Goal: Information Seeking & Learning: Learn about a topic

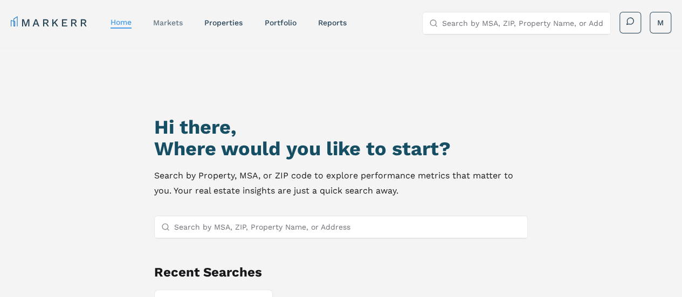
click at [162, 25] on link "markets" at bounding box center [168, 22] width 30 height 9
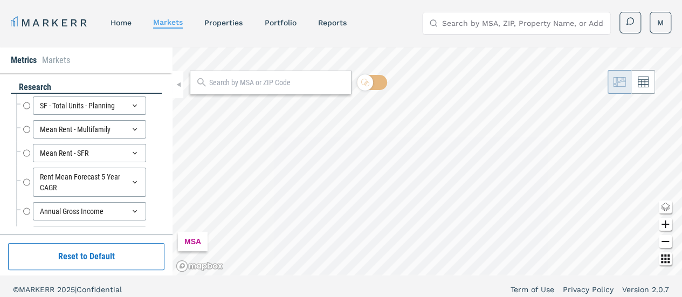
radio input "true"
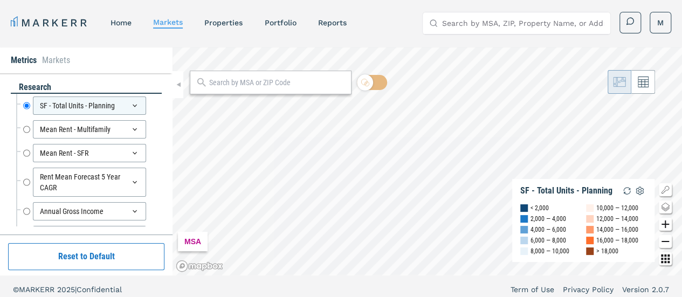
click at [57, 58] on li "Markets" at bounding box center [56, 60] width 28 height 13
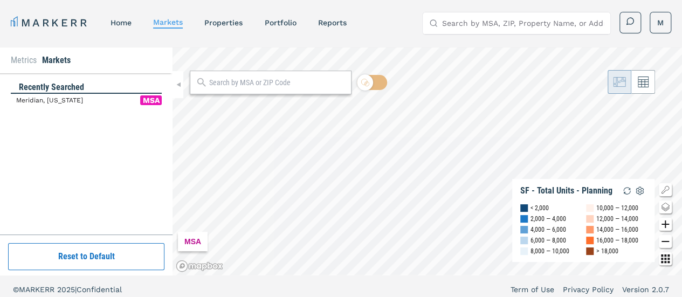
click at [56, 98] on span "Meridian, [US_STATE]" at bounding box center [49, 100] width 67 height 10
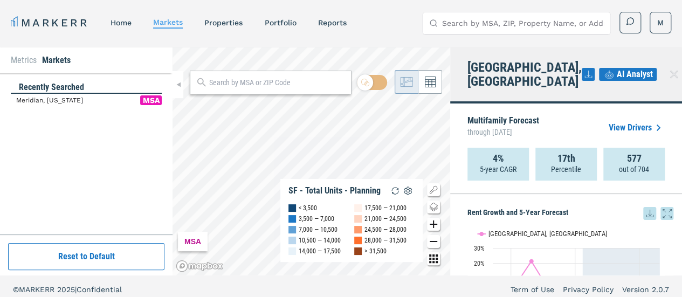
click at [22, 60] on li "Metrics" at bounding box center [24, 60] width 26 height 13
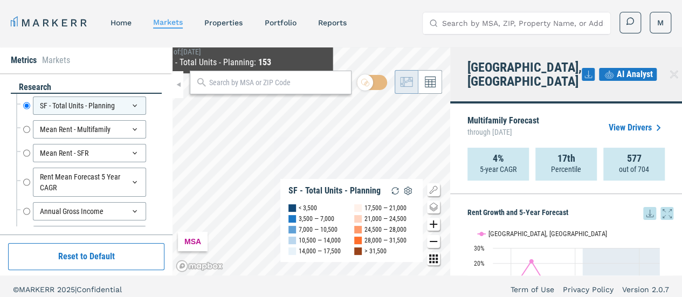
click at [245, 85] on div "MSA SF - Total Units - Planning < 3,500 3,500 — 7,000 7,000 — 10,500 10,500 — 1…" at bounding box center [312, 161] width 278 height 228
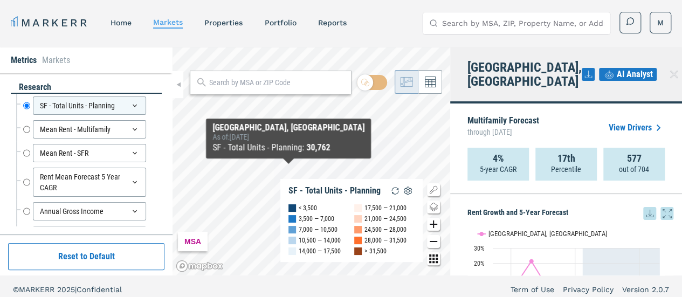
click at [437, 248] on icon "Zoom out map button" at bounding box center [433, 241] width 13 height 13
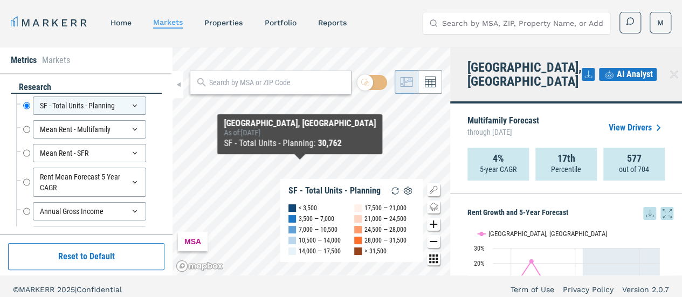
click at [433, 210] on icon "Change style map button" at bounding box center [433, 207] width 13 height 13
click at [429, 257] on icon "Other options map button" at bounding box center [433, 258] width 13 height 13
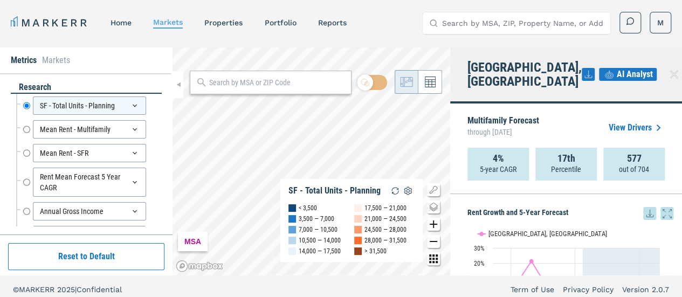
click at [166, 70] on div "Metrics Markets research SF - Total Units - Planning SF - Total Units - Plannin…" at bounding box center [341, 161] width 682 height 228
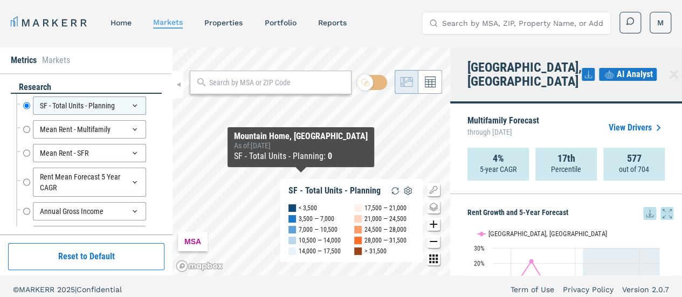
click at [324, 187] on div "MSA SF - Total Units - Planning < 3,500 3,500 — 7,000 7,000 — 10,500 10,500 — 1…" at bounding box center [312, 161] width 278 height 228
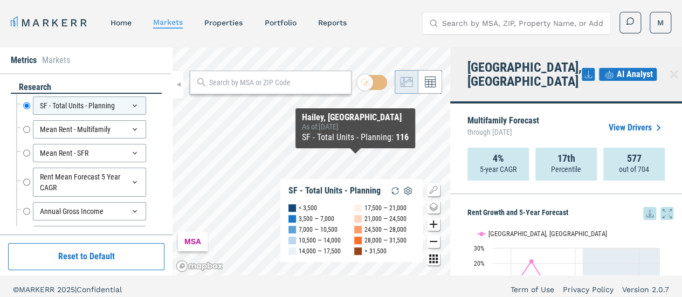
click at [432, 227] on icon "Zoom in map button" at bounding box center [433, 224] width 13 height 13
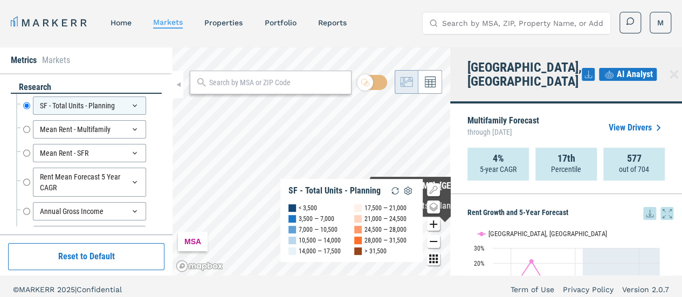
click at [438, 225] on icon "Zoom in map button" at bounding box center [433, 224] width 13 height 13
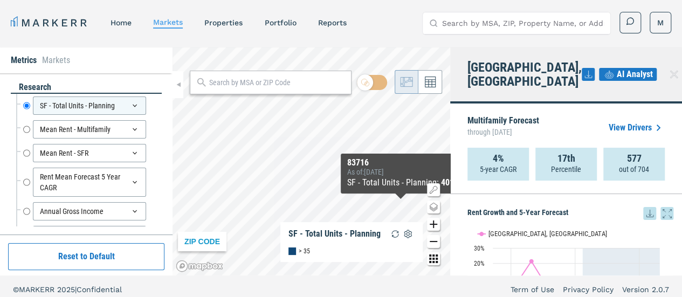
click at [431, 243] on icon "Zoom out map button" at bounding box center [433, 241] width 13 height 13
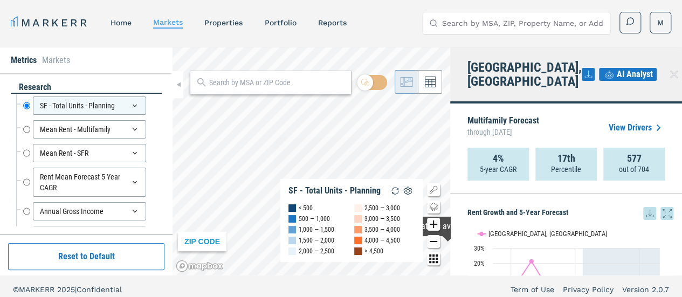
click at [432, 240] on icon "Zoom out map button" at bounding box center [433, 241] width 13 height 13
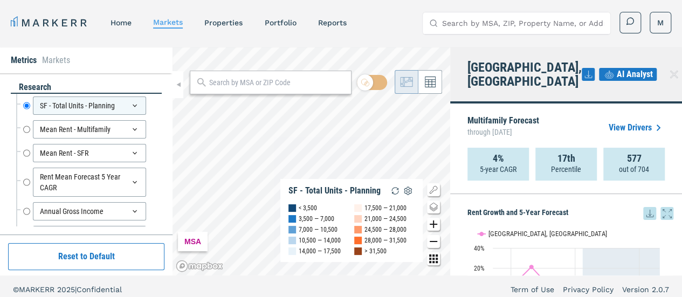
scroll to position [6, 0]
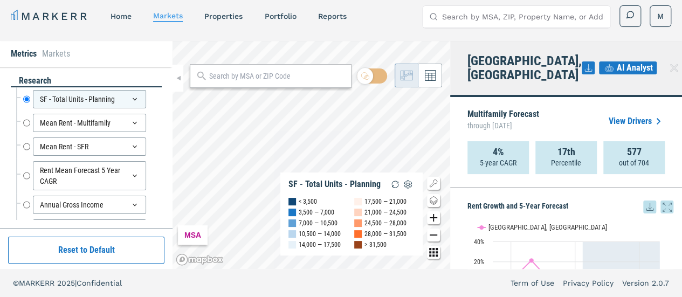
click at [629, 115] on link "View Drivers" at bounding box center [637, 121] width 56 height 13
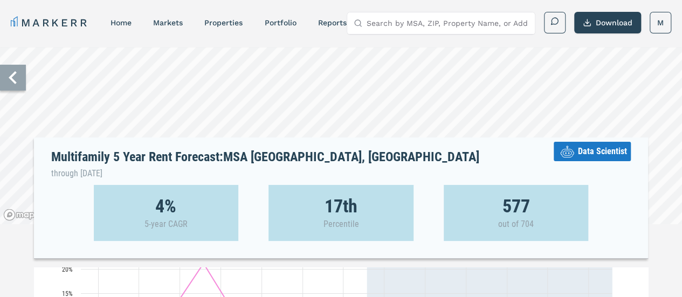
click at [17, 83] on icon at bounding box center [13, 78] width 26 height 26
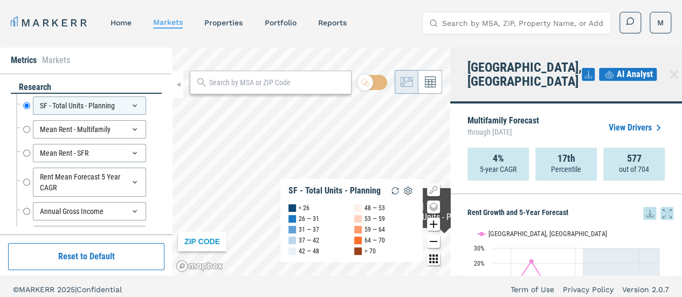
click at [435, 238] on icon "Zoom out map button" at bounding box center [433, 241] width 13 height 13
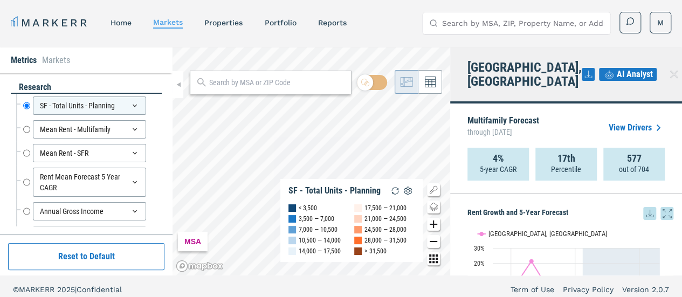
click at [436, 223] on icon "Zoom in map button" at bounding box center [433, 224] width 13 height 13
click at [328, 204] on div "ZIP CODE SF - Total Units - Planning < 500 500 — 1,000 1,000 — 1,500 1,500 — 2,…" at bounding box center [312, 161] width 278 height 228
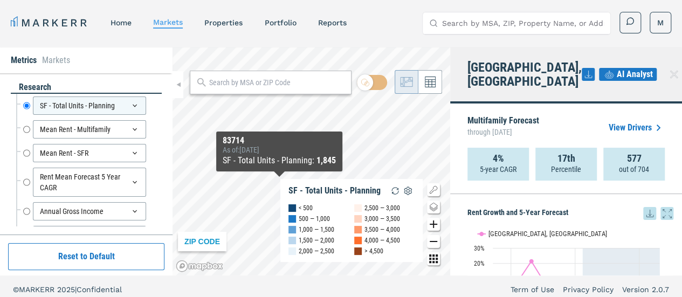
click at [433, 226] on icon "Zoom in map button" at bounding box center [434, 225] width 8 height 8
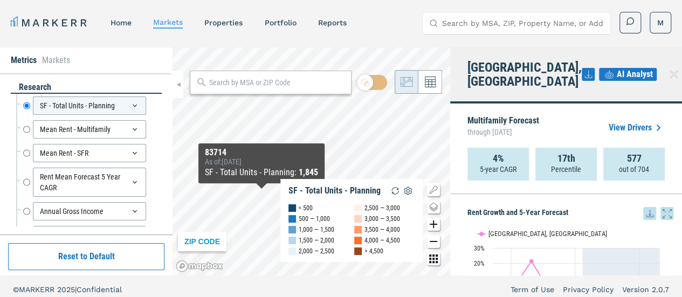
click at [433, 226] on icon "Zoom in map button" at bounding box center [434, 225] width 8 height 8
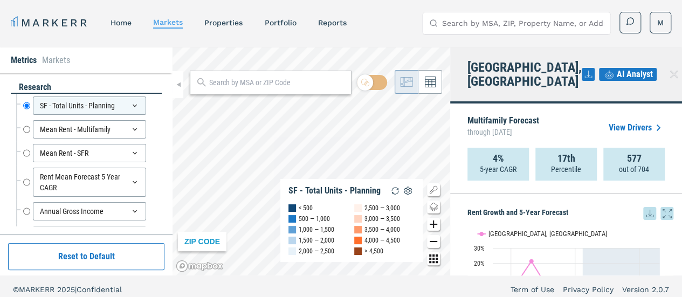
drag, startPoint x: 295, startPoint y: 163, endPoint x: 310, endPoint y: 77, distance: 87.1
click at [310, 77] on div "ZIP CODE SF - Total Units - Planning < 500 500 — 1,000 1,000 — 1,500 1,500 — 2,…" at bounding box center [312, 161] width 278 height 228
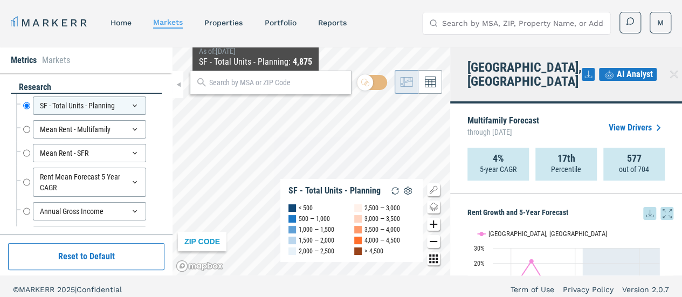
click at [253, 79] on div "ZIP CODE SF - Total Units - Planning < 500 500 — 1,000 1,000 — 1,500 1,500 — 2,…" at bounding box center [312, 161] width 278 height 228
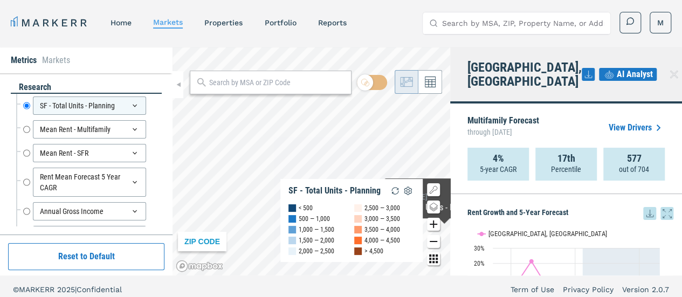
click at [436, 227] on icon "Zoom in map button" at bounding box center [433, 224] width 13 height 13
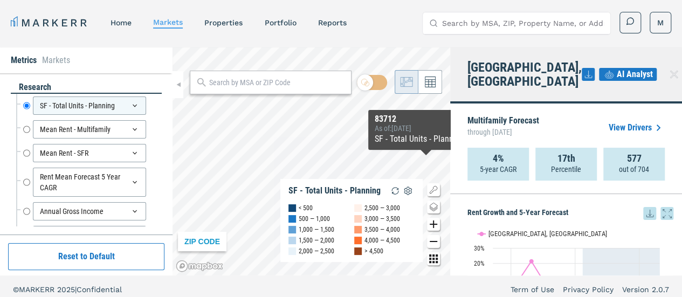
click at [433, 206] on icon "Change style map button" at bounding box center [433, 207] width 13 height 13
click at [391, 193] on img at bounding box center [392, 196] width 20 height 20
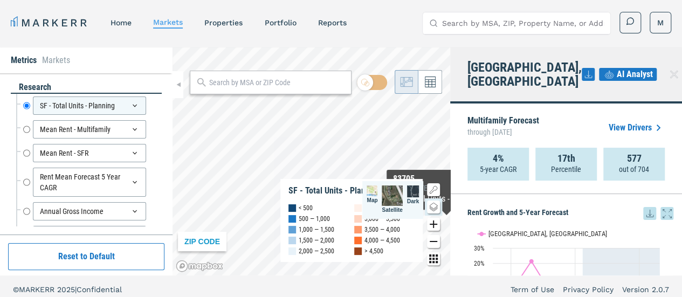
click at [433, 221] on icon "Zoom in map button" at bounding box center [434, 225] width 8 height 8
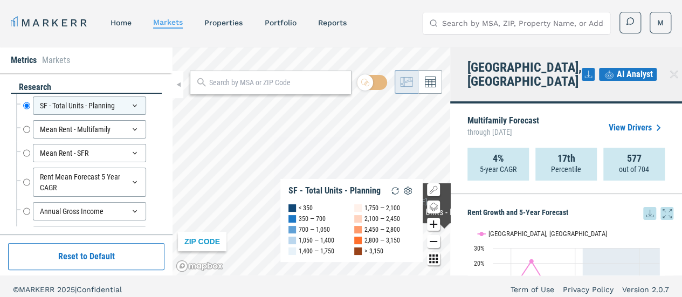
click at [430, 230] on icon "Zoom in map button" at bounding box center [433, 224] width 13 height 13
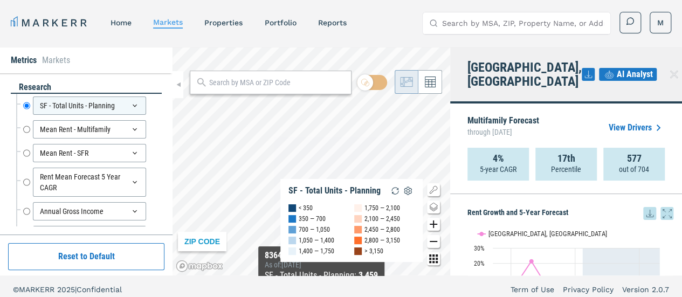
click at [319, 297] on html "MARKERR home markets properties Portfolio reports Search by MSA, ZIP, Property …" at bounding box center [341, 152] width 682 height 304
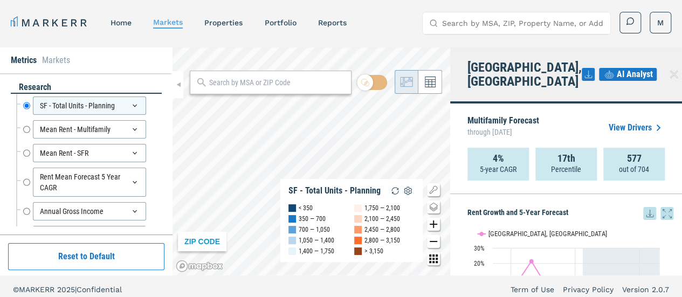
click at [243, 39] on div "MARKERR home markets properties Portfolio reports Search by MSA, ZIP, Property …" at bounding box center [341, 152] width 682 height 304
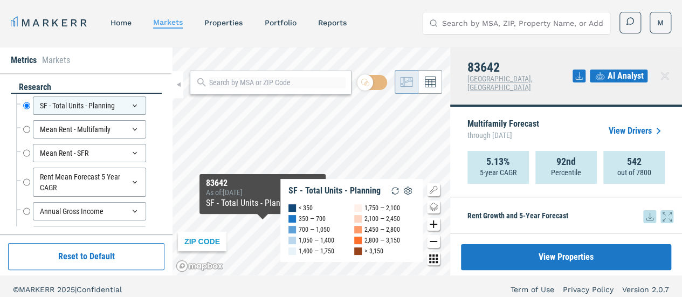
click at [430, 240] on icon "Zoom out map button" at bounding box center [433, 241] width 13 height 13
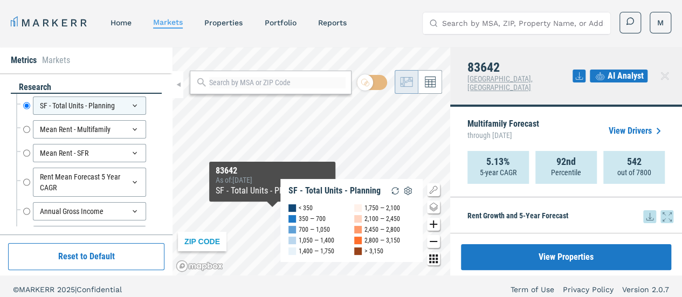
click at [430, 240] on icon "Zoom out map button" at bounding box center [433, 241] width 13 height 13
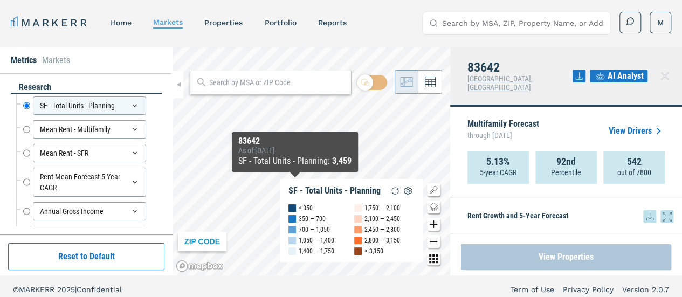
click at [534, 258] on button "View Properties" at bounding box center [566, 257] width 210 height 26
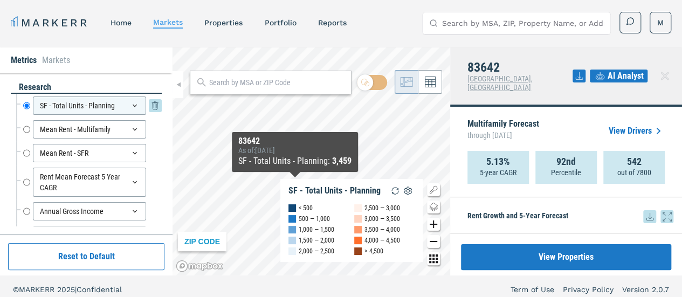
click at [131, 108] on icon at bounding box center [135, 105] width 9 height 9
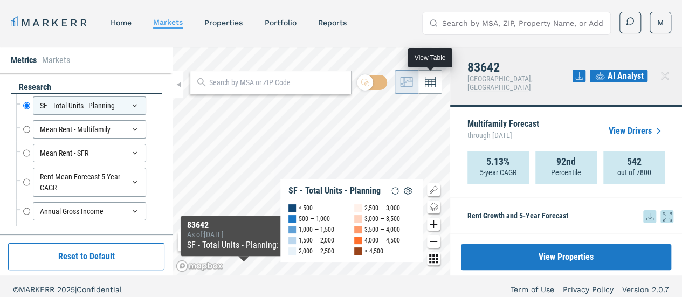
click at [432, 82] on icon at bounding box center [430, 82] width 11 height 11
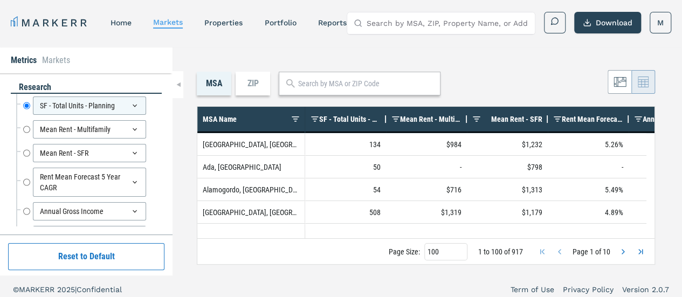
scroll to position [6, 0]
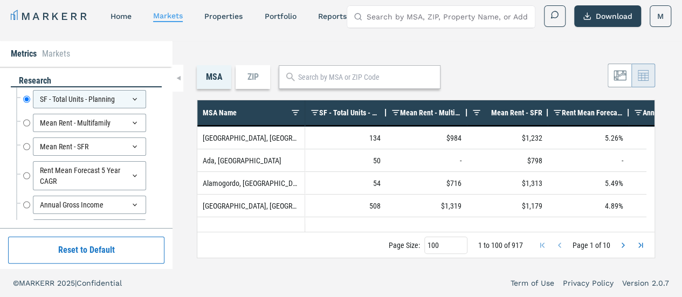
click at [308, 72] on input "text" at bounding box center [366, 77] width 136 height 11
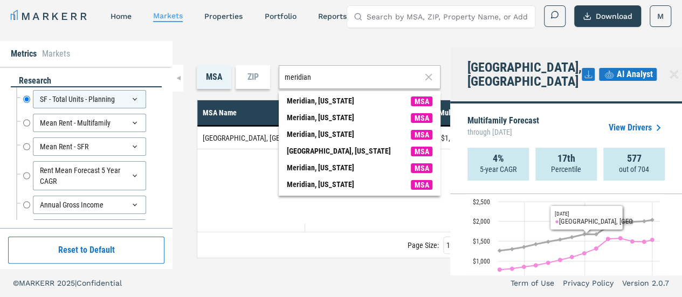
scroll to position [326, 0]
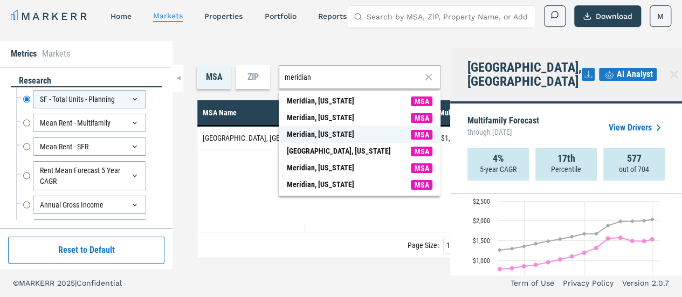
type input "meridian"
click at [317, 136] on div "Meridian, [US_STATE]" at bounding box center [320, 134] width 67 height 11
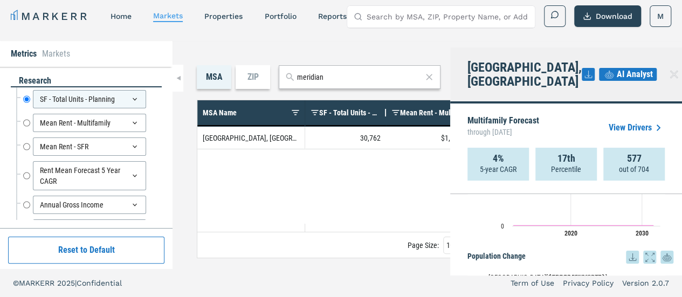
scroll to position [1279, 0]
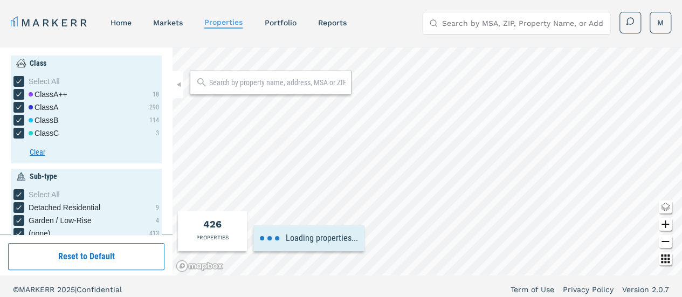
type input "1990"
type input "2005"
type input "4500"
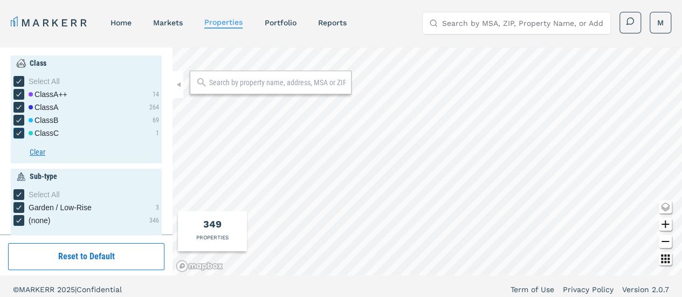
click at [19, 134] on icon "[object Object] checkbox input" at bounding box center [19, 133] width 9 height 9
click at [19, 134] on input "Class C" at bounding box center [16, 131] width 7 height 7
checkbox input "false"
click at [18, 125] on div "[object Object] checkbox input" at bounding box center [18, 120] width 11 height 11
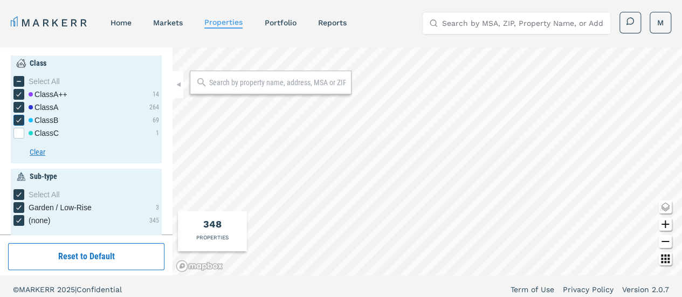
click at [18, 122] on input "Class B" at bounding box center [16, 118] width 7 height 7
checkbox input "false"
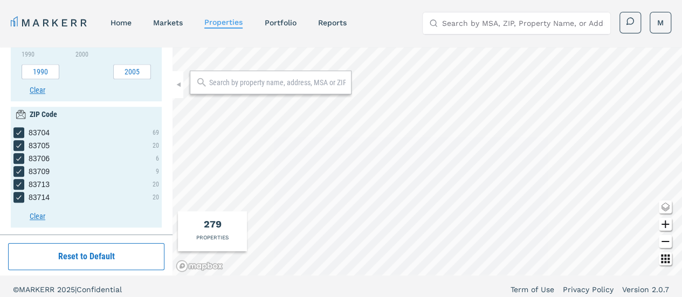
scroll to position [6, 0]
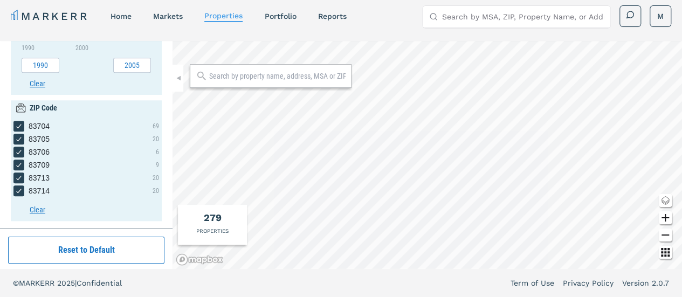
click at [667, 252] on icon "Other options map button" at bounding box center [665, 252] width 13 height 13
click at [209, 225] on div "279" at bounding box center [213, 217] width 18 height 15
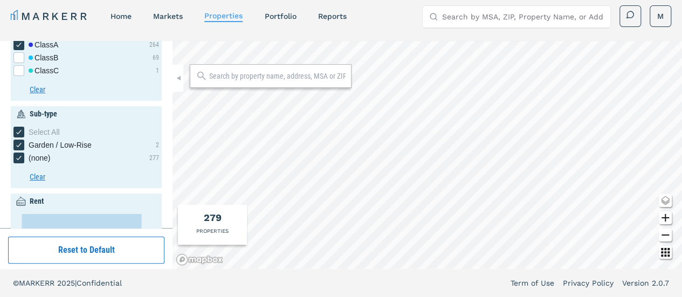
scroll to position [0, 0]
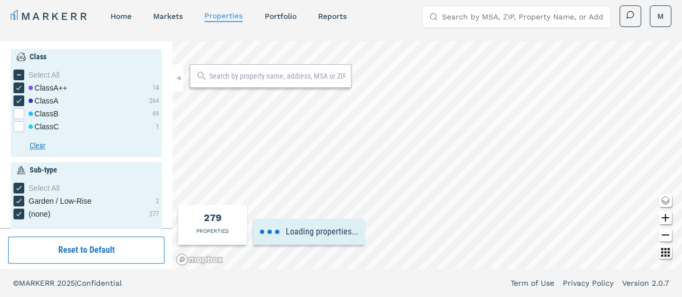
type input "1200"
type input "2800"
type input "4"
type input "1000"
type input "2600"
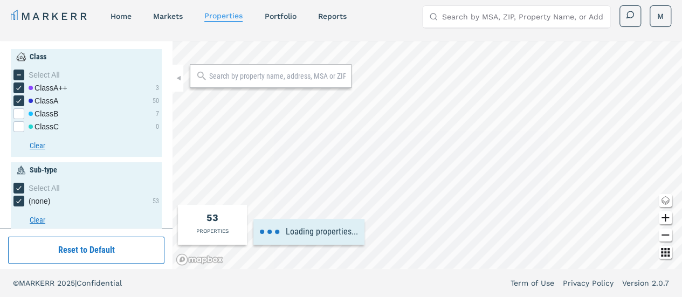
type input "1"
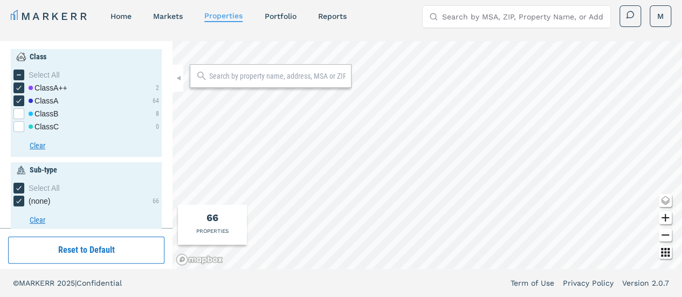
click at [665, 200] on icon "Change style map button" at bounding box center [665, 200] width 13 height 13
click at [614, 201] on img at bounding box center [624, 206] width 20 height 20
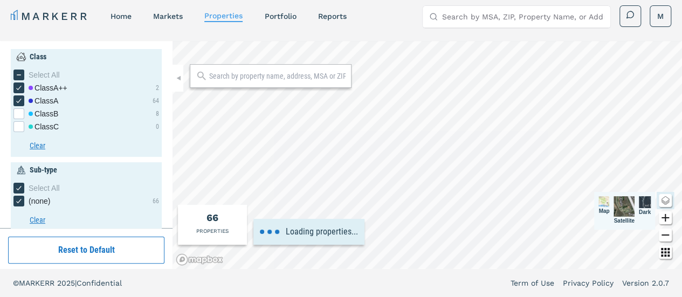
type input "1400"
type input "2200"
type input "1200"
type input "2600"
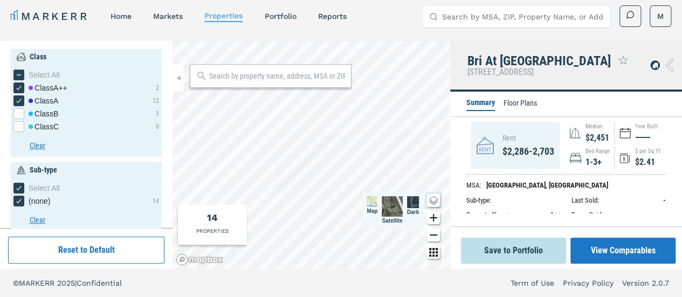
click at [520, 102] on li "Floor Plans" at bounding box center [520, 104] width 33 height 13
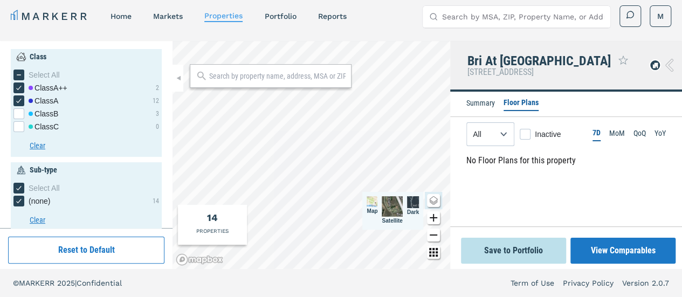
click at [480, 101] on li "Summary" at bounding box center [481, 104] width 29 height 13
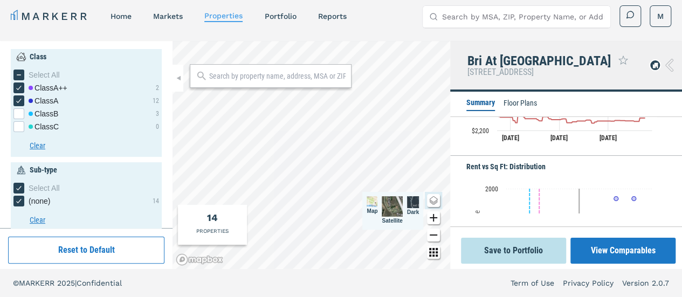
scroll to position [392, 0]
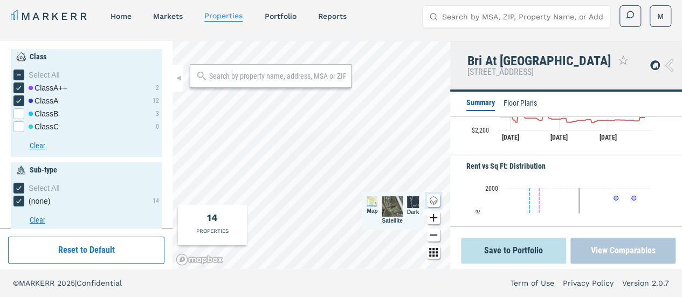
click at [619, 257] on button "View Comparables" at bounding box center [623, 251] width 105 height 26
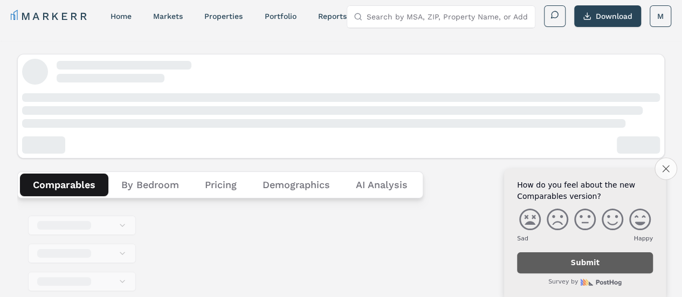
click at [671, 168] on button "Close survey" at bounding box center [666, 169] width 23 height 23
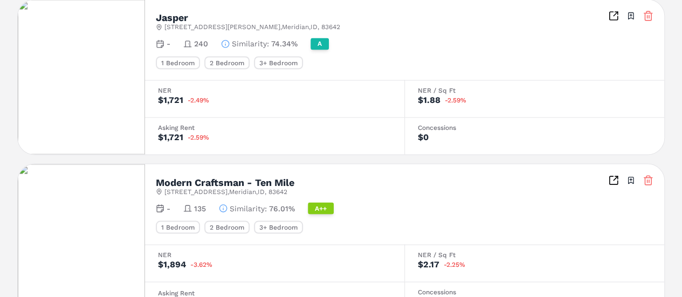
scroll to position [1017, 0]
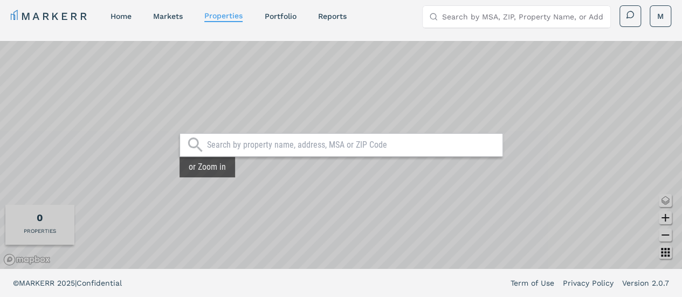
scroll to position [6, 0]
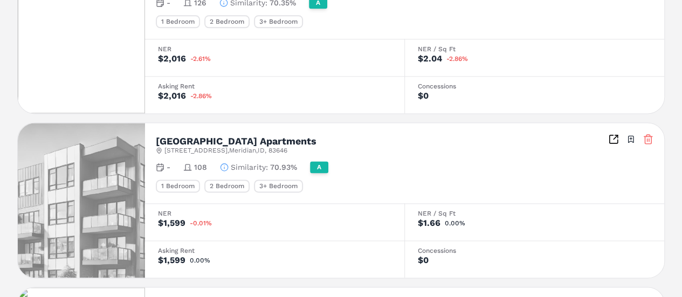
scroll to position [1017, 0]
